Goal: Information Seeking & Learning: Find specific page/section

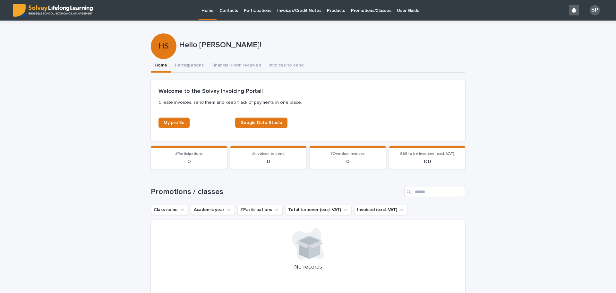
click at [359, 13] on p "Promotions/Classes" at bounding box center [371, 6] width 40 height 13
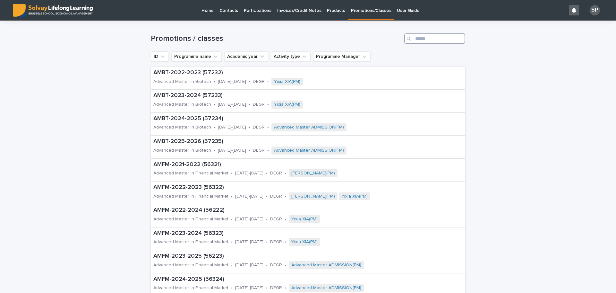
click at [429, 41] on input "Search" at bounding box center [435, 38] width 61 height 10
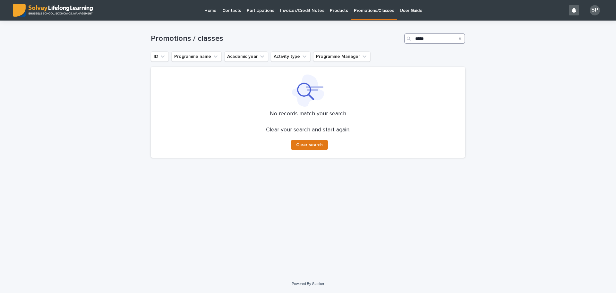
drag, startPoint x: 436, startPoint y: 37, endPoint x: 397, endPoint y: 45, distance: 40.6
click at [397, 45] on div "Promotions / classes *****" at bounding box center [308, 36] width 315 height 31
type input "***"
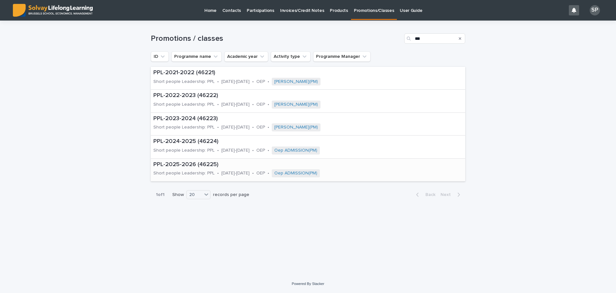
click at [174, 161] on p "PPL-2025-2026 (46225)" at bounding box center [269, 164] width 233 height 7
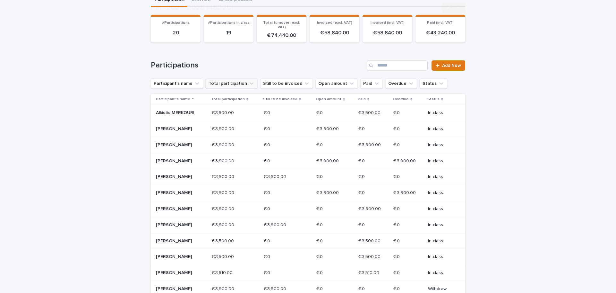
scroll to position [80, 0]
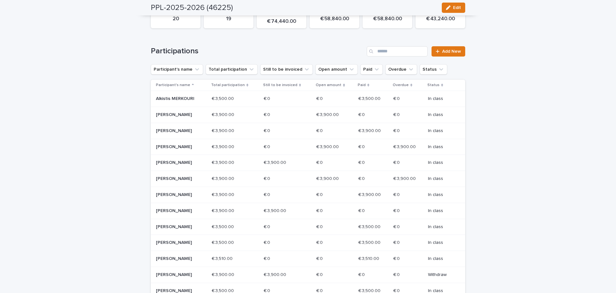
click at [175, 214] on p "Nessa MCKEVITT" at bounding box center [179, 210] width 46 height 5
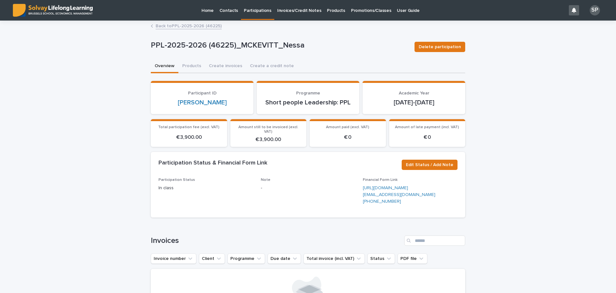
click at [188, 25] on link "Back to PPL-2025-2026 (46225)" at bounding box center [189, 25] width 66 height 7
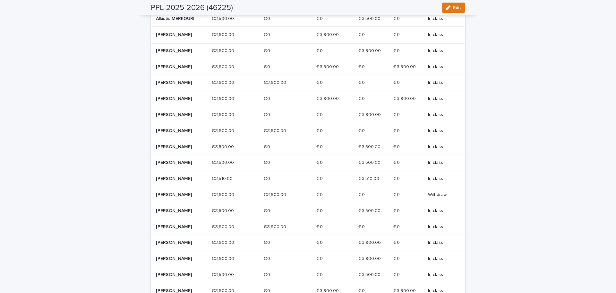
scroll to position [161, 0]
click at [174, 228] on div "Richard QUILLIAM" at bounding box center [179, 226] width 46 height 7
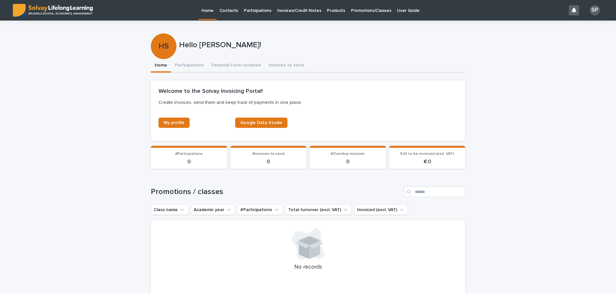
click at [376, 12] on p "Promotions/Classes" at bounding box center [371, 6] width 40 height 13
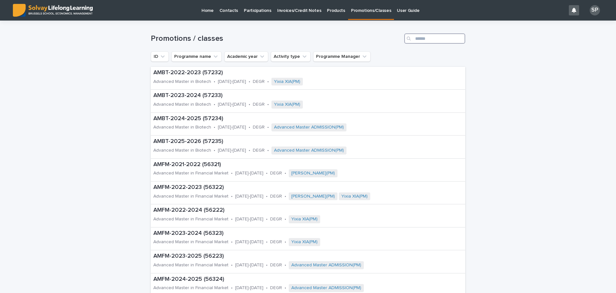
click at [415, 38] on input "Search" at bounding box center [435, 38] width 61 height 10
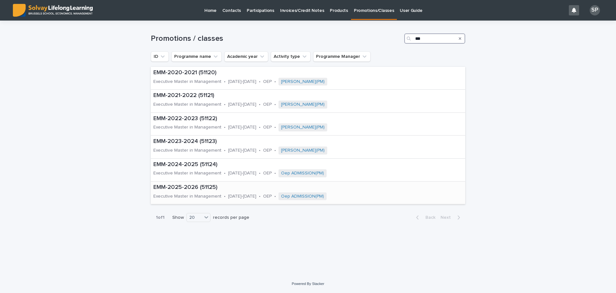
type input "***"
click at [186, 186] on p "EMM-2025-2026 (51125)" at bounding box center [272, 187] width 239 height 7
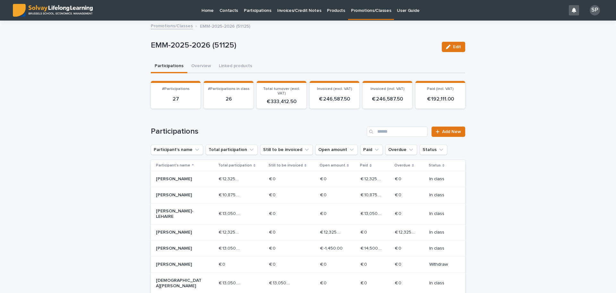
click at [166, 235] on p "[PERSON_NAME]" at bounding box center [179, 232] width 46 height 5
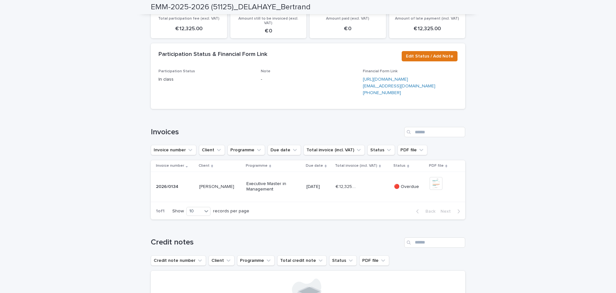
scroll to position [201, 0]
